Goal: Check status: Check status

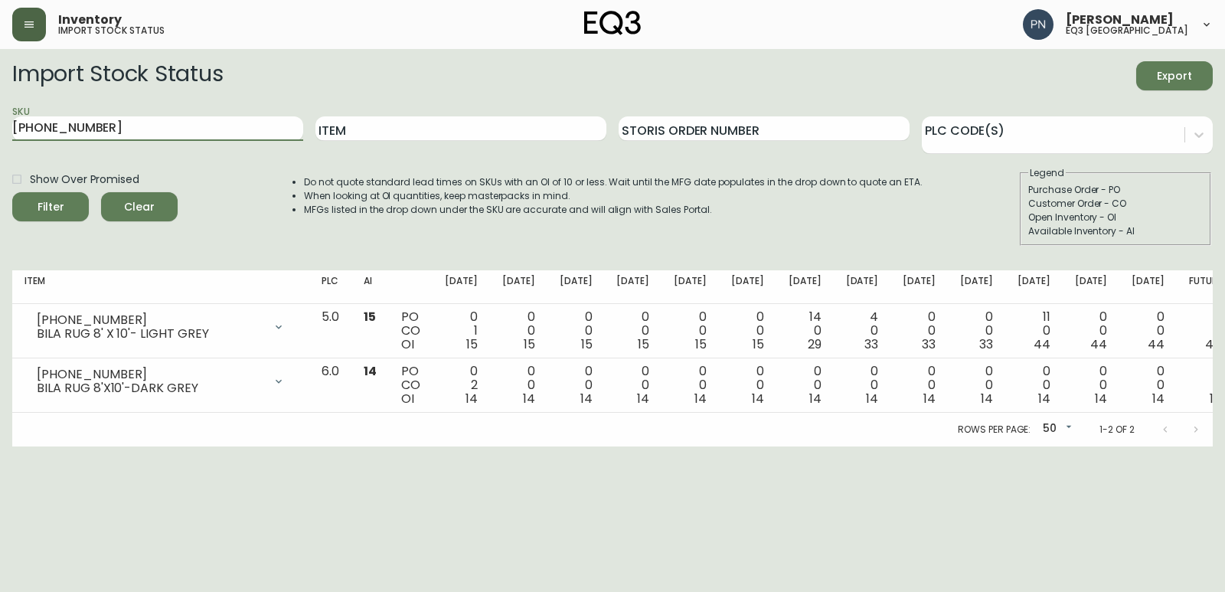
click at [34, 20] on icon "button" at bounding box center [29, 24] width 12 height 12
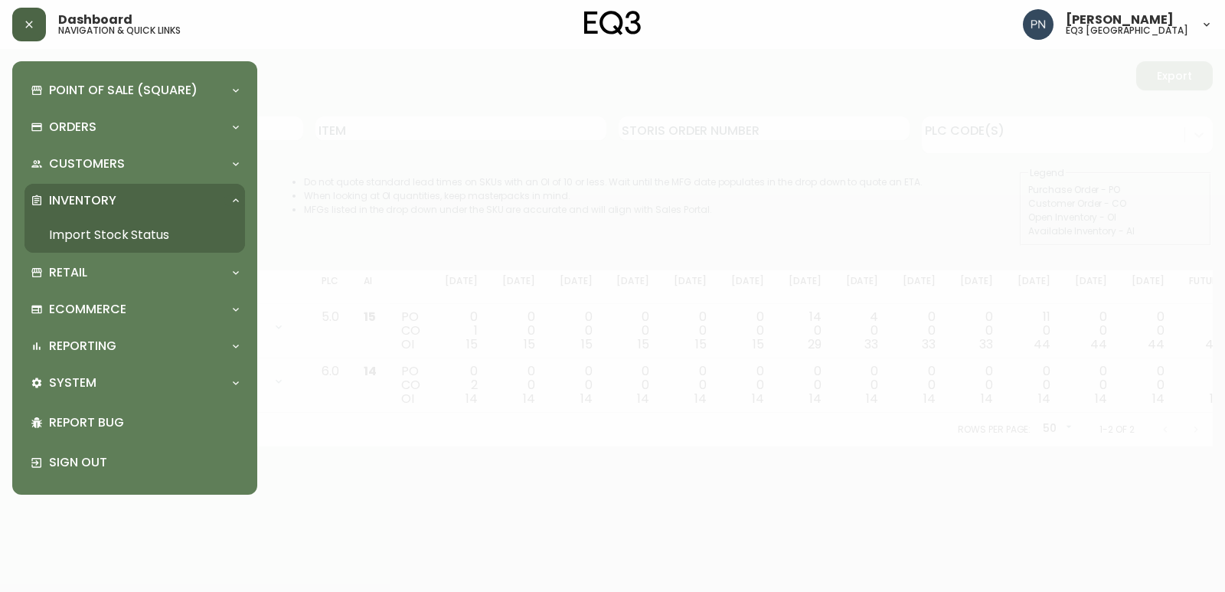
click at [90, 234] on link "Import Stock Status" at bounding box center [134, 234] width 220 height 35
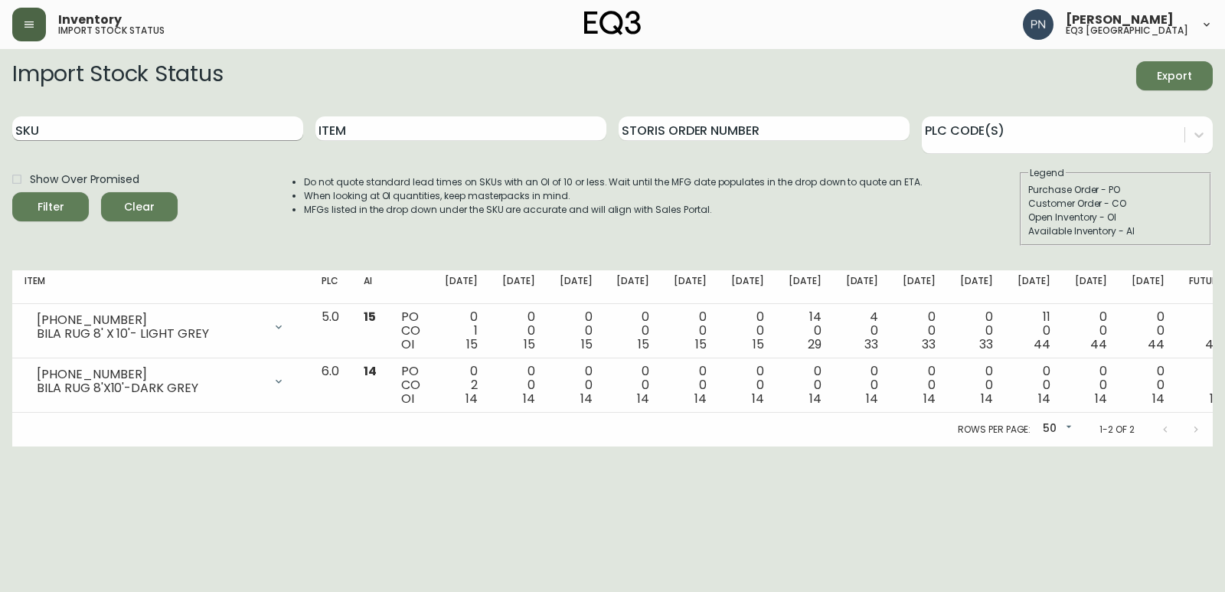
click at [204, 129] on input "SKU" at bounding box center [157, 128] width 291 height 24
paste input "[PHONE_NUMBER]"
type input "[PHONE_NUMBER]"
click at [12, 192] on button "Filter" at bounding box center [50, 206] width 77 height 29
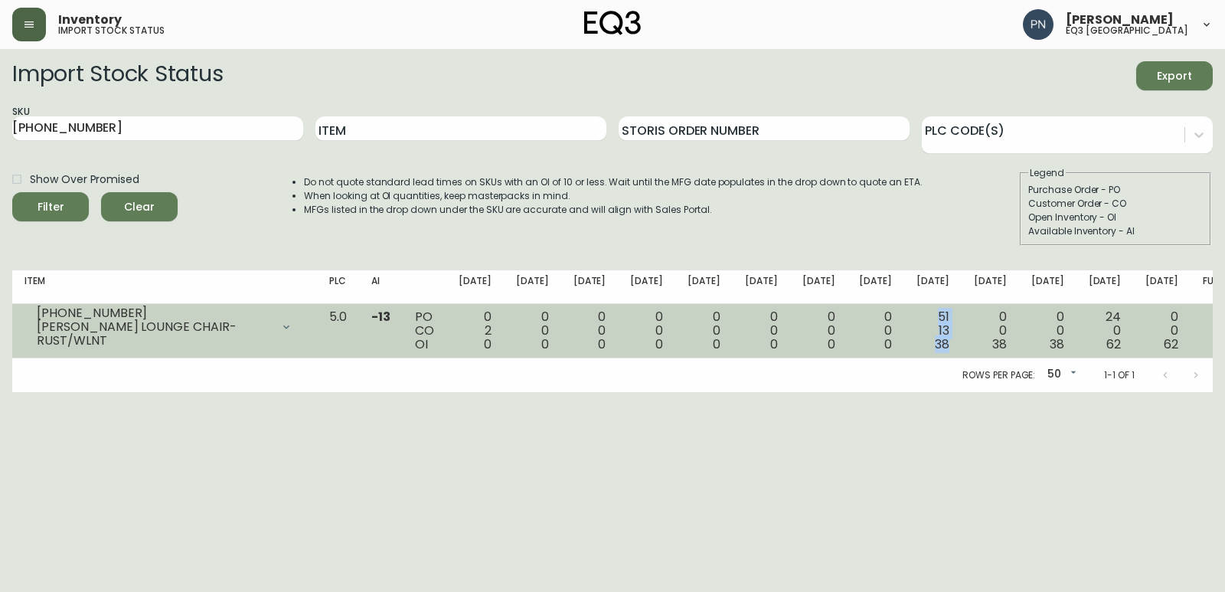
drag, startPoint x: 926, startPoint y: 312, endPoint x: 935, endPoint y: 350, distance: 38.6
click at [935, 350] on div "51 13 38" at bounding box center [932, 330] width 33 height 41
click at [935, 347] on span "38" at bounding box center [942, 344] width 15 height 18
drag, startPoint x: 468, startPoint y: 339, endPoint x: 985, endPoint y: 344, distance: 517.5
click at [985, 344] on tr "[PHONE_NUMBER] [PERSON_NAME] LOUNGE CHAIR-RUST/WLNT Opening Balance 2 ( [DATE] …" at bounding box center [629, 331] width 1235 height 54
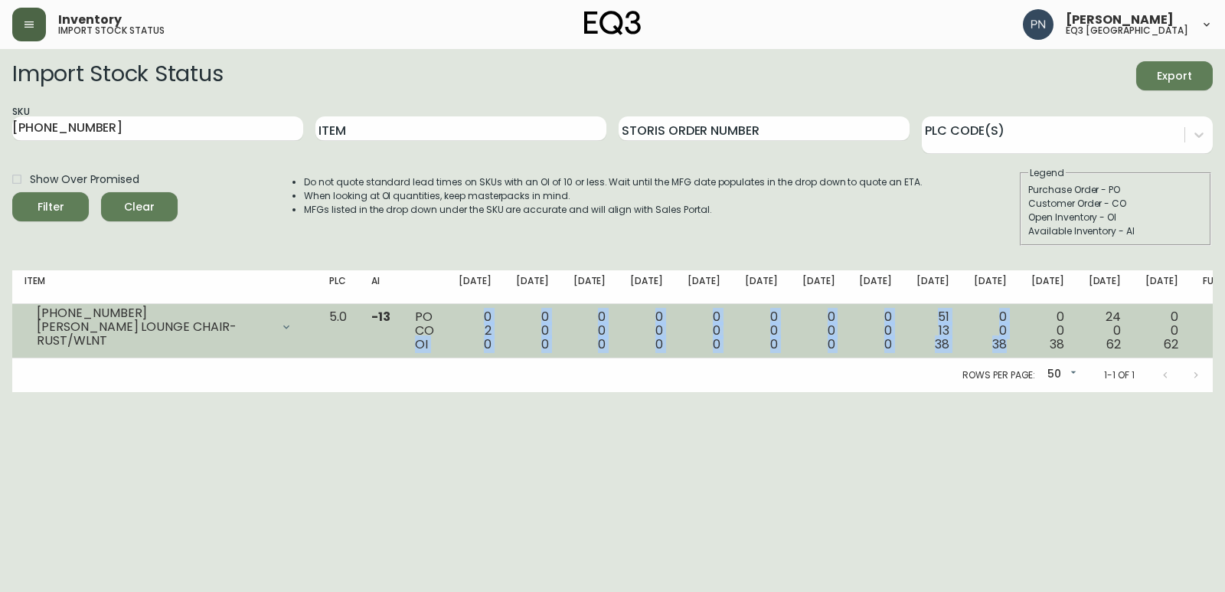
click at [992, 344] on span "38" at bounding box center [999, 344] width 15 height 18
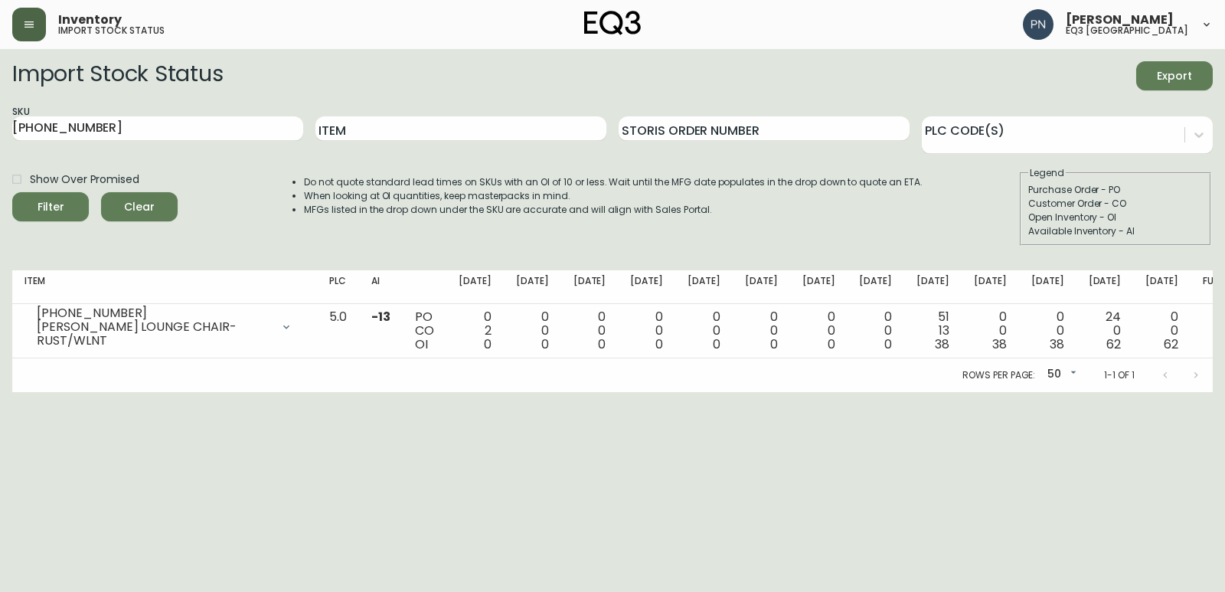
click at [807, 370] on div "Rows per page: 50 50 1-1 of 1" at bounding box center [612, 375] width 1200 height 34
drag, startPoint x: 197, startPoint y: 122, endPoint x: 0, endPoint y: 125, distance: 197.5
click at [0, 125] on main "Import Stock Status Export SKU [PHONE_NUMBER] Item Storis Order Number PLC Code…" at bounding box center [612, 220] width 1225 height 343
paste input "30239-04"
type input "30239-04"
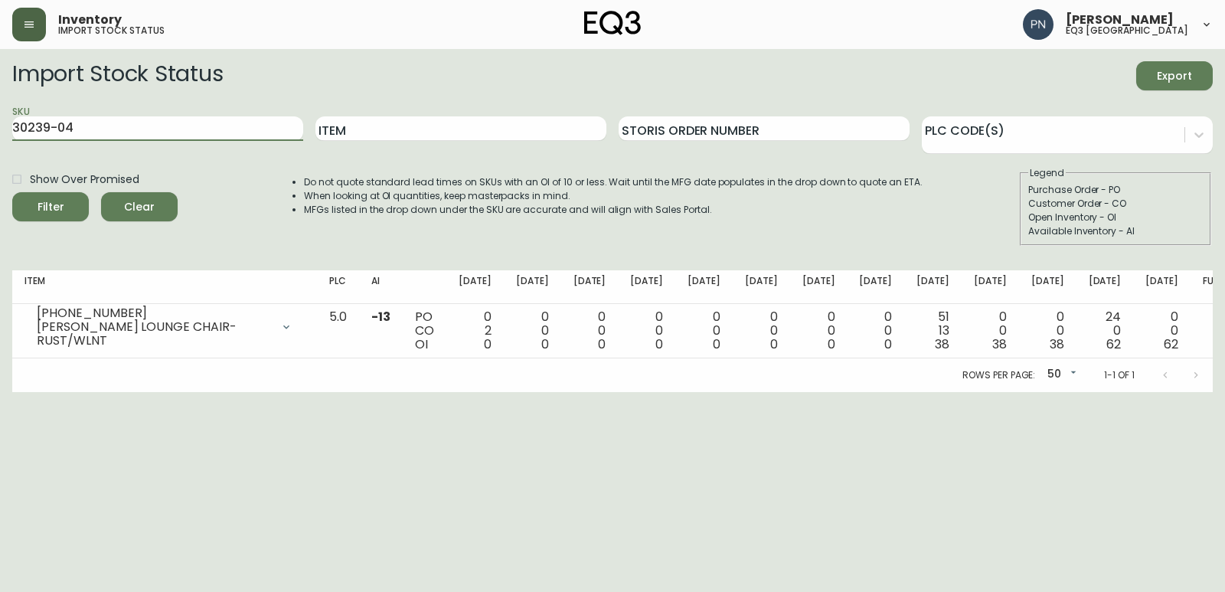
click at [48, 213] on div "Filter" at bounding box center [51, 206] width 27 height 19
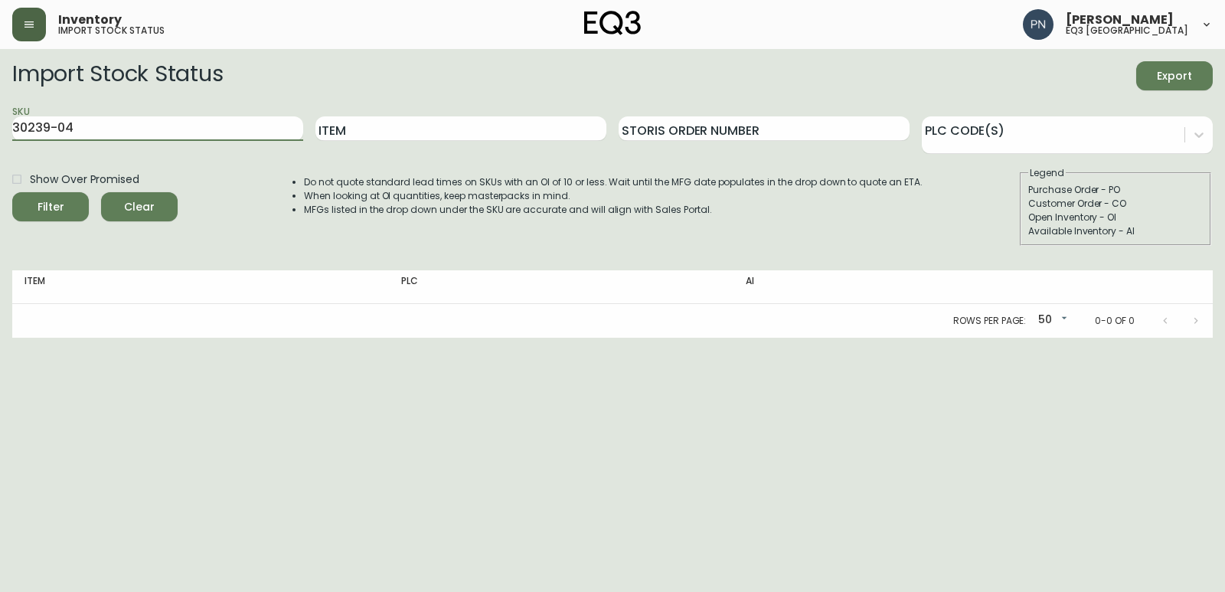
drag, startPoint x: 197, startPoint y: 131, endPoint x: 0, endPoint y: 129, distance: 196.7
click at [0, 129] on main "Import Stock Status Export SKU 30239-04 Item Storis Order Number PLC Code(s) Sh…" at bounding box center [612, 193] width 1225 height 289
click at [26, 35] on button "button" at bounding box center [29, 25] width 34 height 34
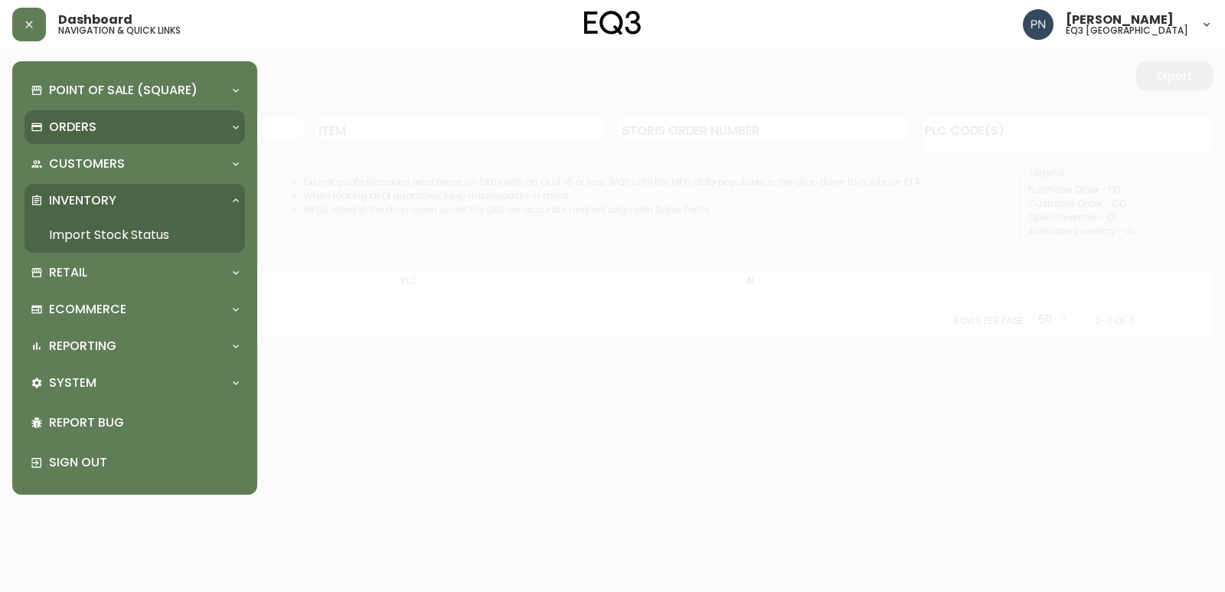
click at [116, 129] on div "Orders" at bounding box center [127, 127] width 193 height 17
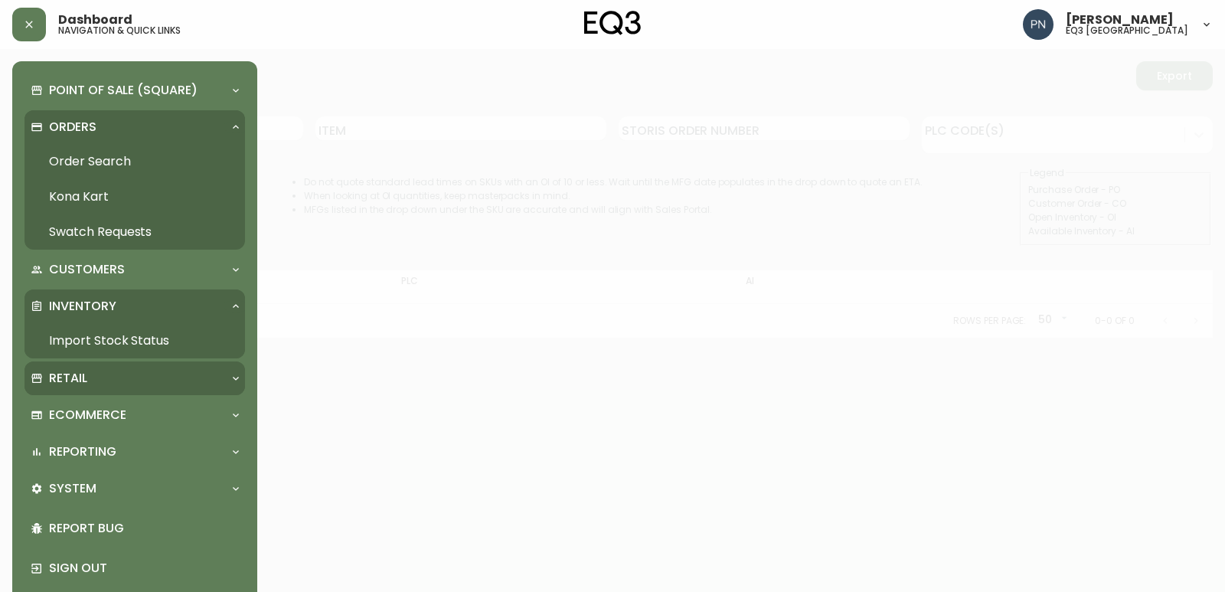
click at [188, 387] on div "Retail" at bounding box center [127, 378] width 193 height 17
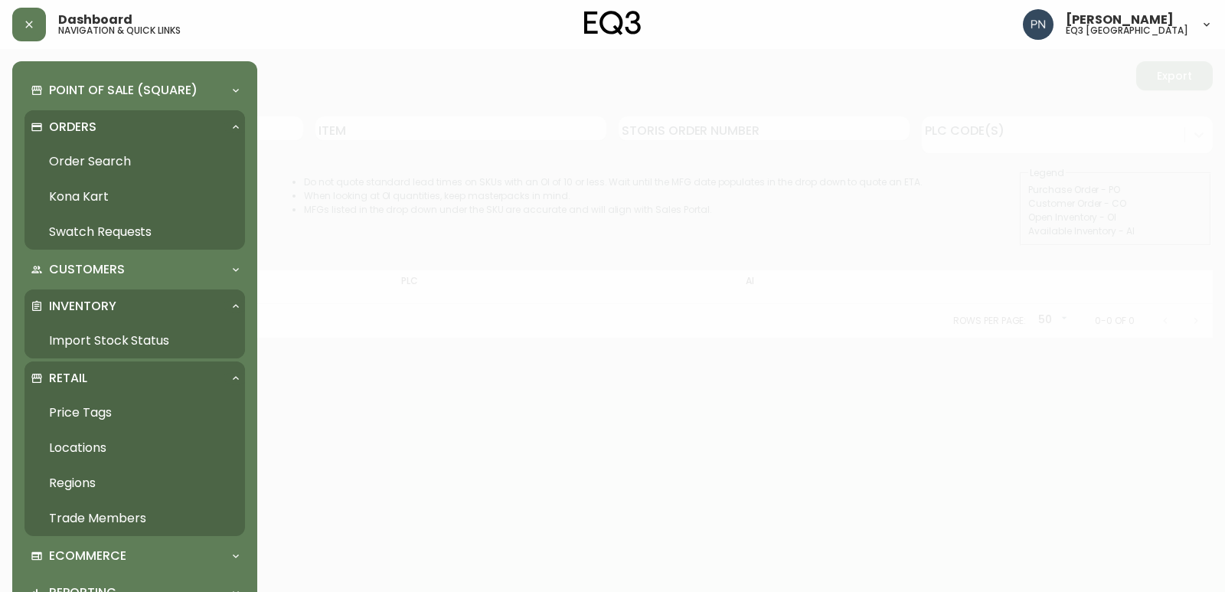
click at [404, 491] on div at bounding box center [612, 296] width 1225 height 592
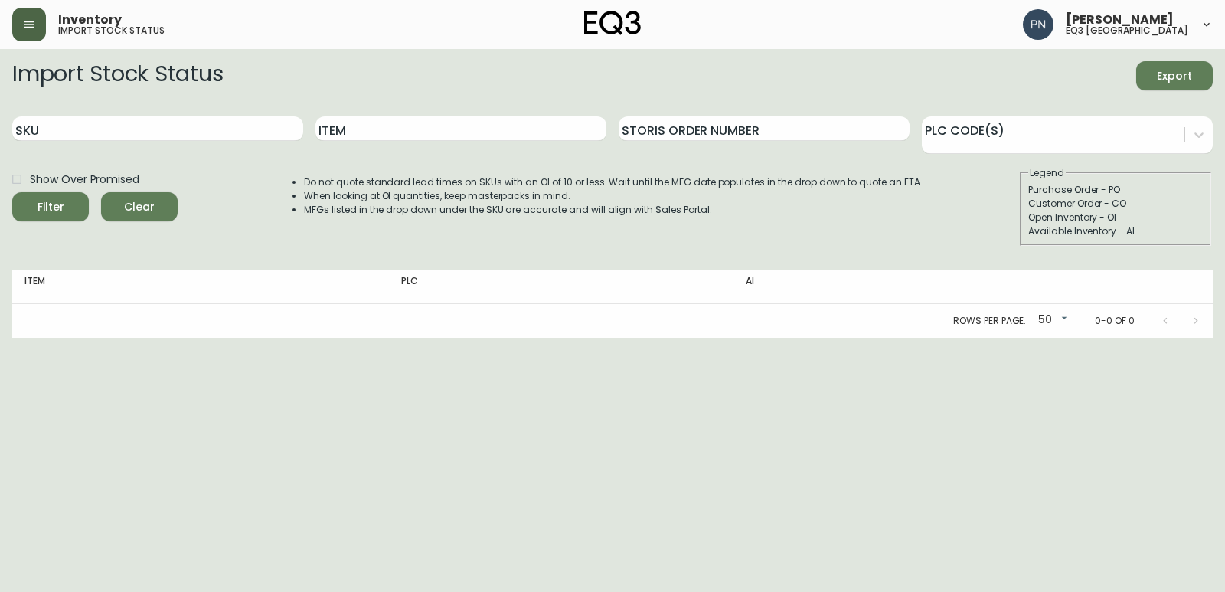
click at [42, 24] on button "button" at bounding box center [29, 25] width 34 height 34
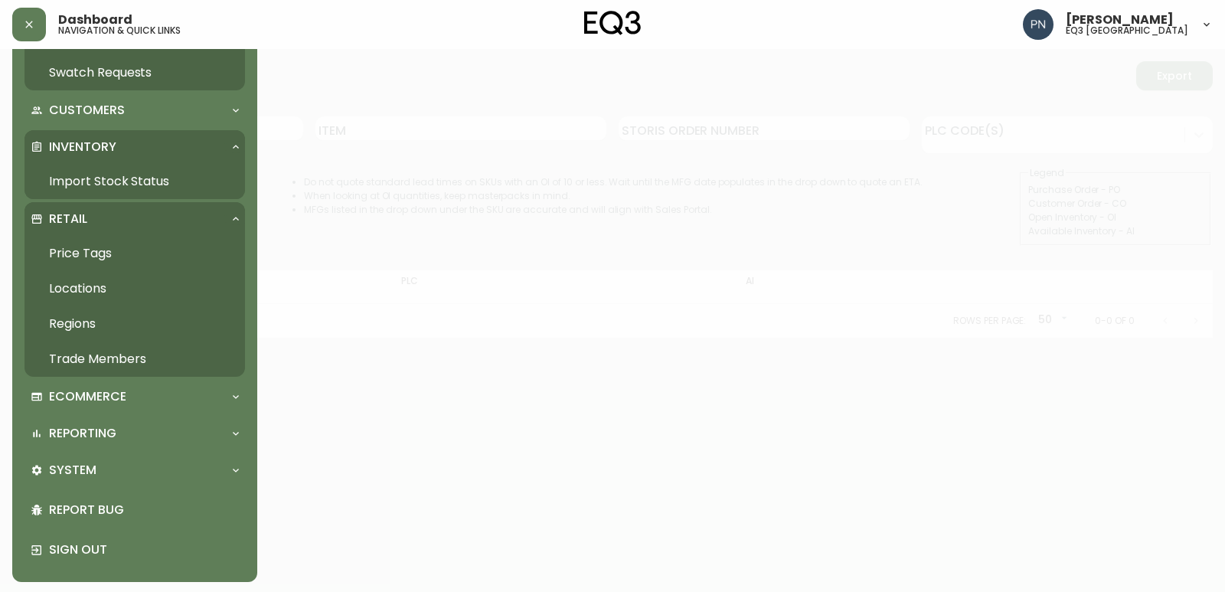
scroll to position [162, 0]
click at [390, 425] on div at bounding box center [612, 296] width 1225 height 592
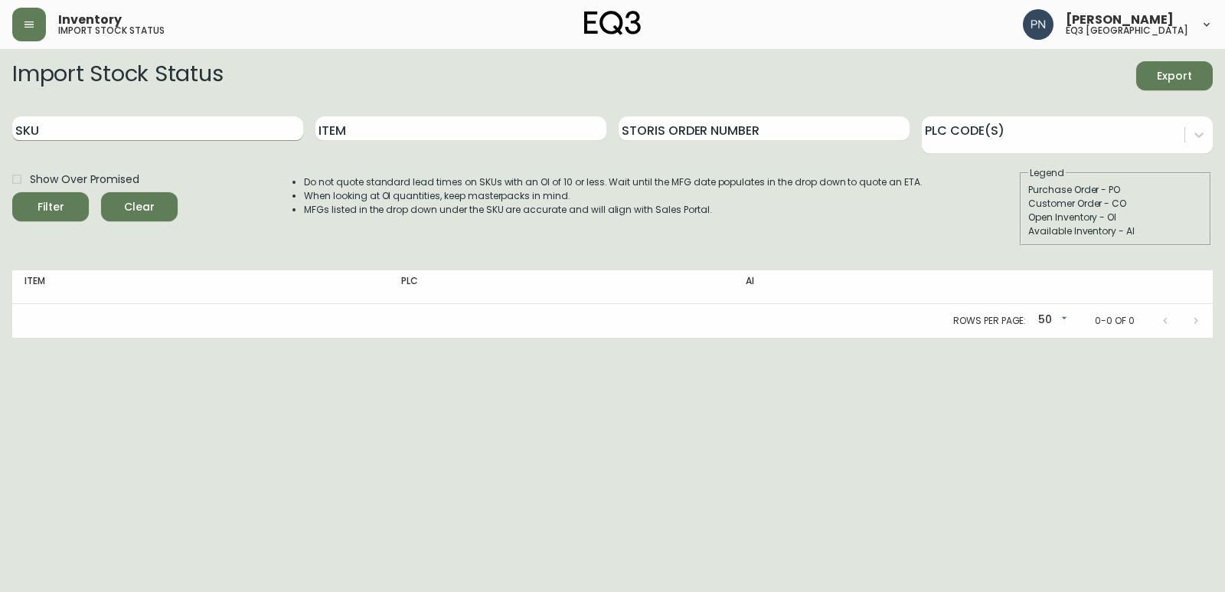
click at [179, 135] on input "SKU" at bounding box center [157, 128] width 291 height 24
paste input "[PHONE_NUMBER]"
type input "[PHONE_NUMBER]"
click at [12, 192] on button "Filter" at bounding box center [50, 206] width 77 height 29
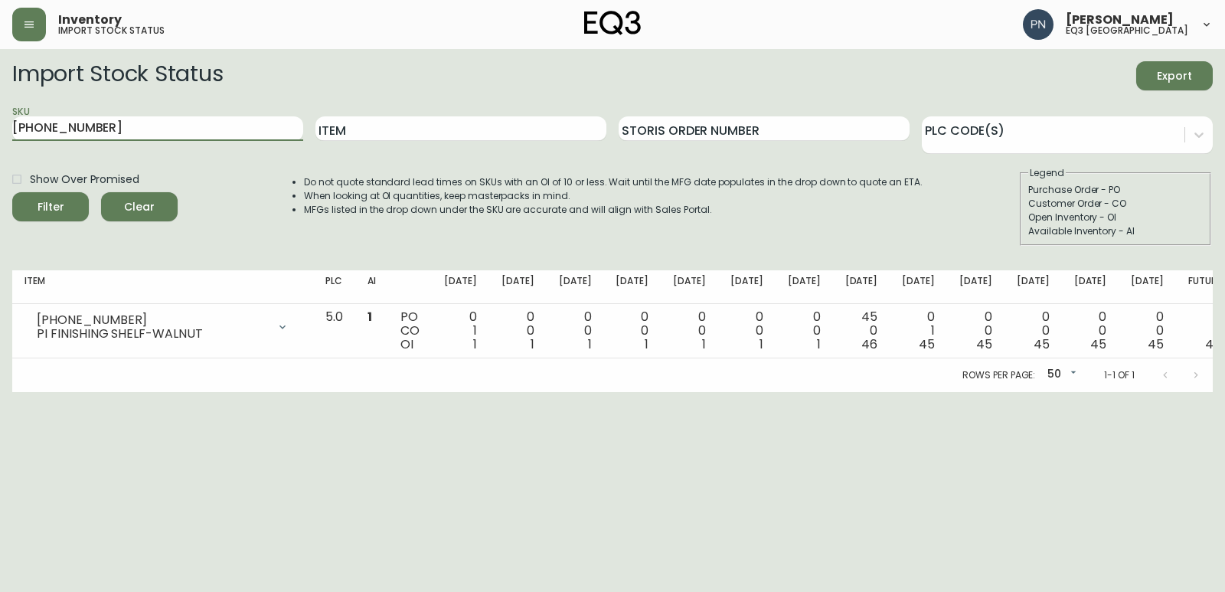
drag, startPoint x: 249, startPoint y: 127, endPoint x: 0, endPoint y: 127, distance: 248.8
click at [0, 127] on main "Import Stock Status Export SKU [PHONE_NUMBER] Item Storis Order Number PLC Code…" at bounding box center [612, 220] width 1225 height 343
paste input "[PHONE_NUMBER]"
type input "[PHONE_NUMBER]"
click at [12, 192] on button "Filter" at bounding box center [50, 206] width 77 height 29
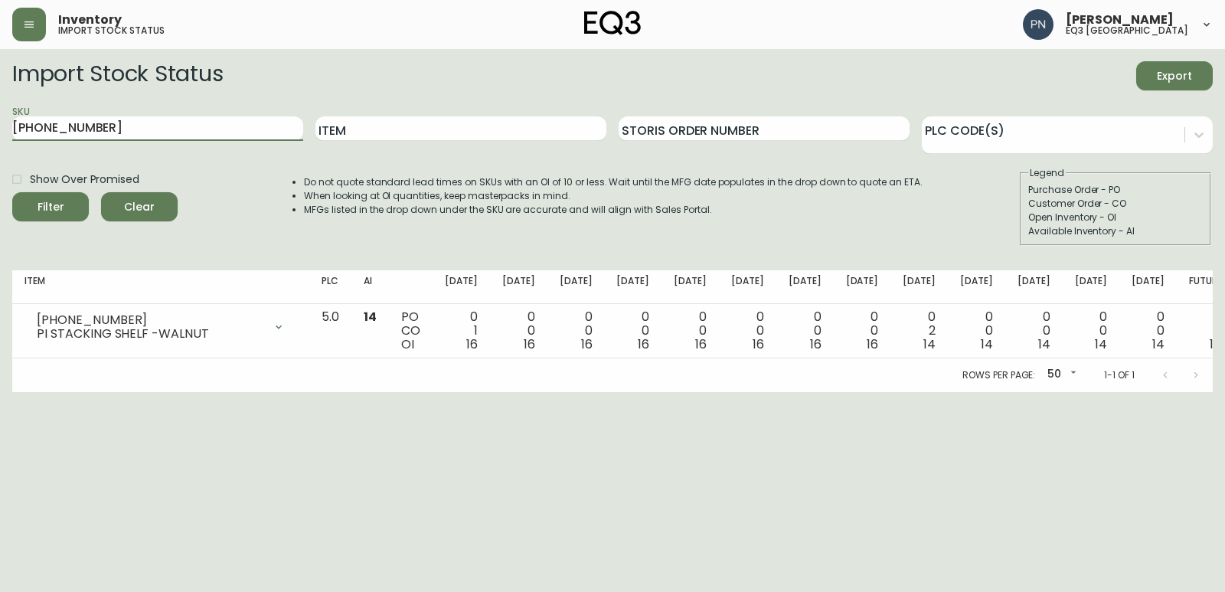
drag, startPoint x: 144, startPoint y: 131, endPoint x: 0, endPoint y: 121, distance: 144.3
click at [0, 121] on main "Import Stock Status Export SKU [PHONE_NUMBER] Item Storis Order Number PLC Code…" at bounding box center [612, 220] width 1225 height 343
paste input "[PHONE_NUMBER]"
type input "[PHONE_NUMBER]"
click at [12, 192] on button "Filter" at bounding box center [50, 206] width 77 height 29
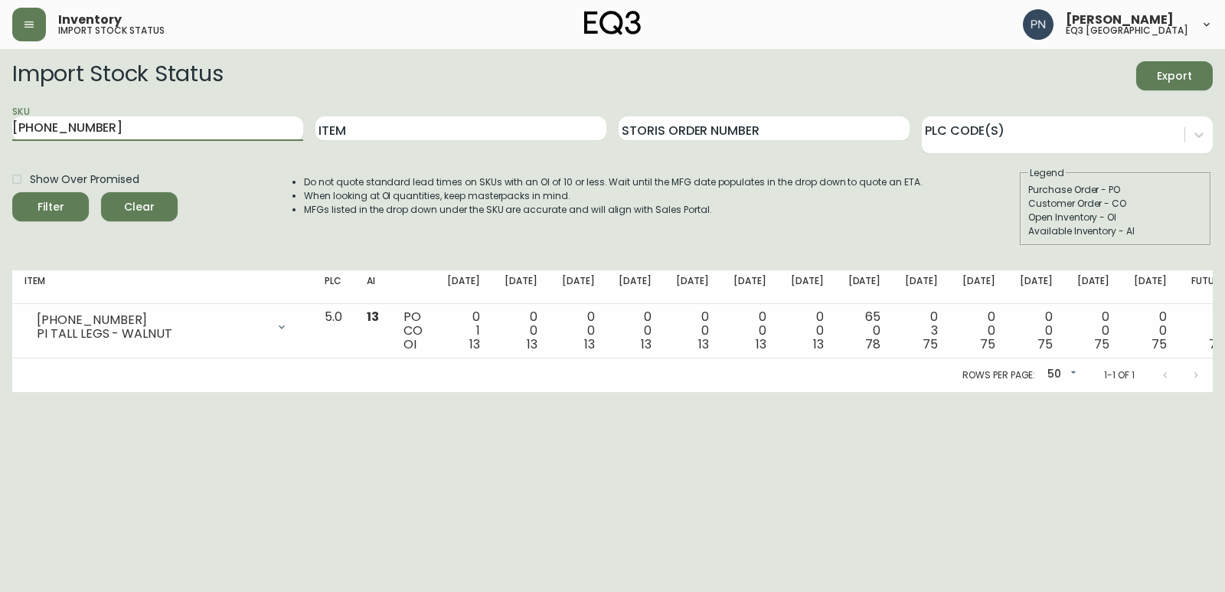
drag, startPoint x: 227, startPoint y: 129, endPoint x: 0, endPoint y: 110, distance: 228.2
click at [0, 110] on main "Import Stock Status Export SKU [PHONE_NUMBER] Item Storis Order Number PLC Code…" at bounding box center [612, 220] width 1225 height 343
paste input "[PHONE_NUMBER]"
type input "[PHONE_NUMBER]"
click at [12, 192] on button "Filter" at bounding box center [50, 206] width 77 height 29
